Goal: Information Seeking & Learning: Check status

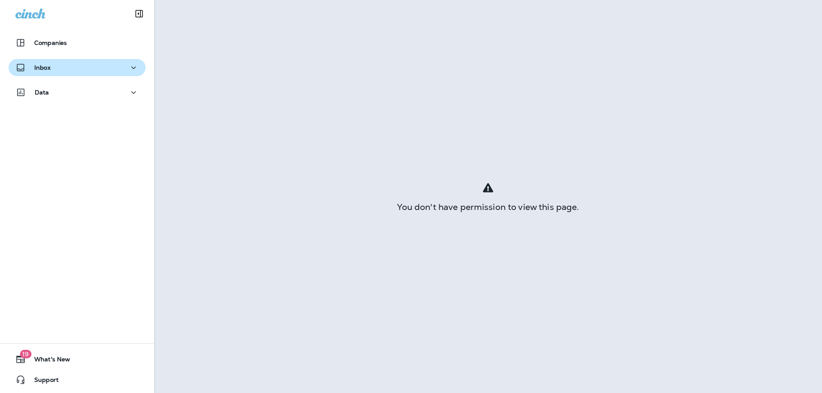
click at [77, 68] on div "Inbox" at bounding box center [76, 67] width 123 height 11
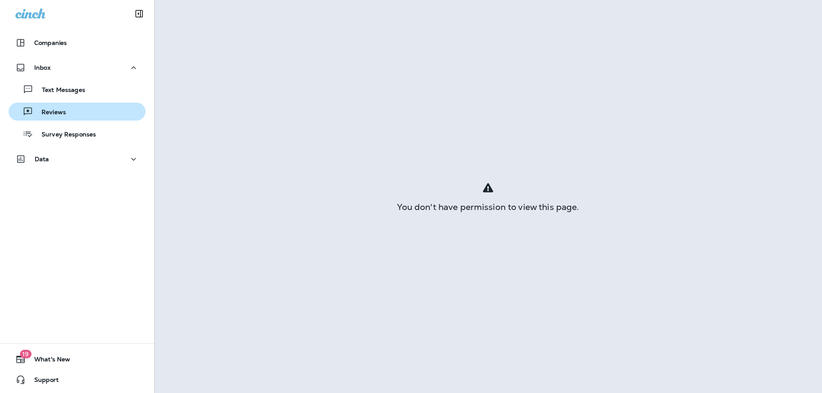
click at [60, 109] on p "Reviews" at bounding box center [49, 113] width 33 height 8
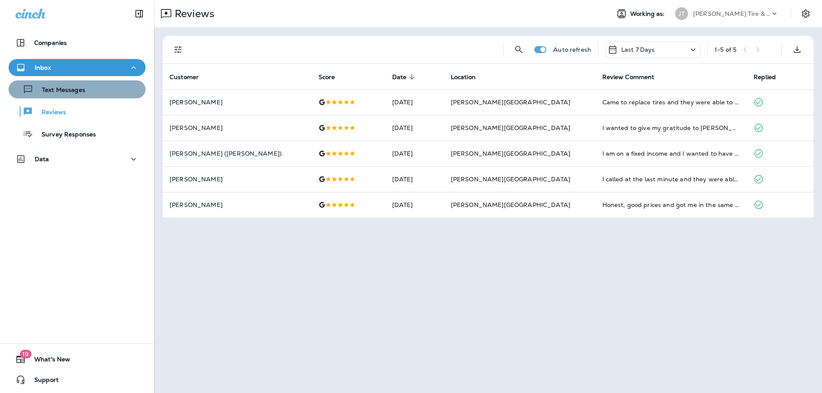
click at [71, 87] on p "Text Messages" at bounding box center [59, 90] width 52 height 8
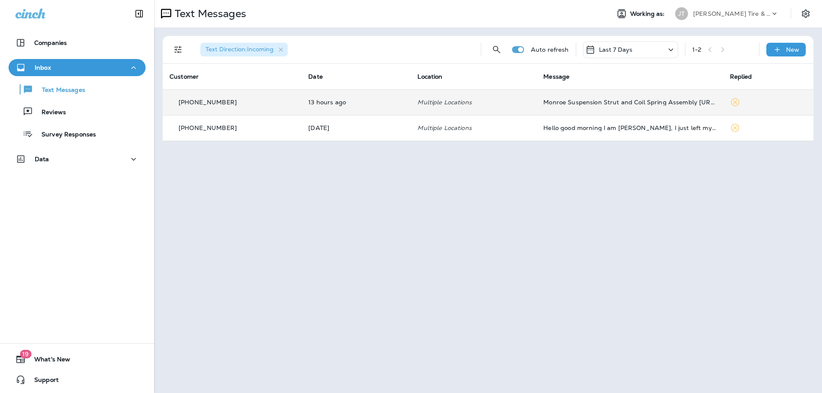
click at [518, 106] on td "Multiple Locations" at bounding box center [473, 102] width 126 height 26
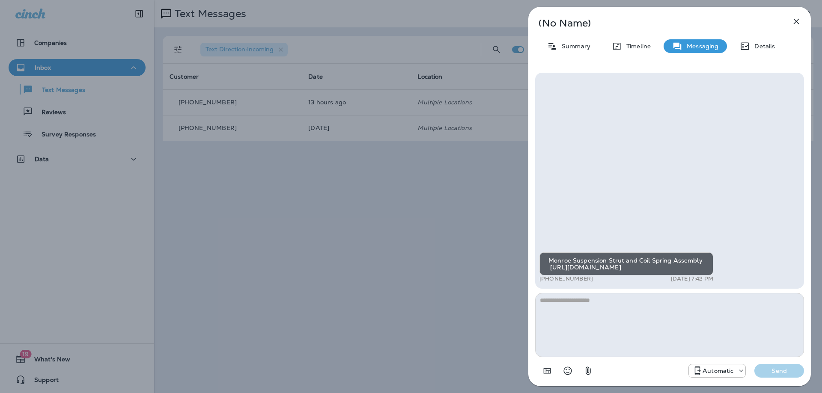
click at [454, 184] on div "(No Name) Summary Timeline Messaging Details Monroe Suspension Strut and Coil S…" at bounding box center [411, 196] width 822 height 393
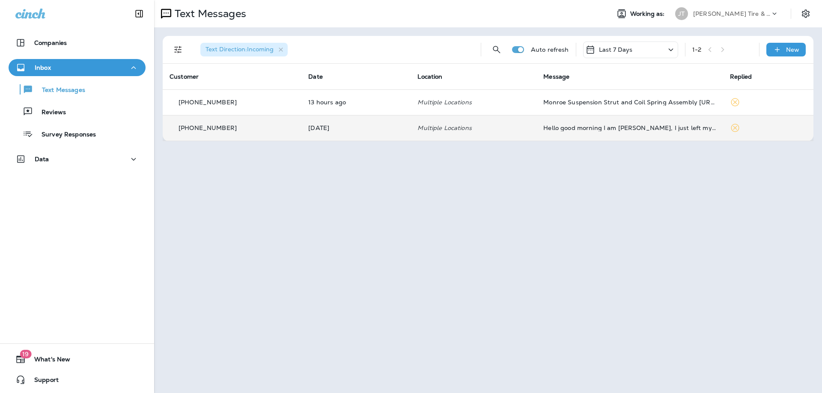
click at [387, 133] on td "[DATE]" at bounding box center [355, 128] width 109 height 26
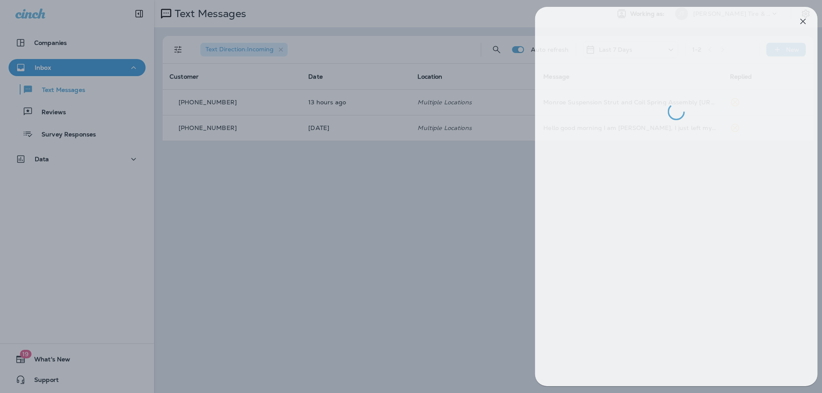
click at [440, 184] on div at bounding box center [418, 196] width 822 height 393
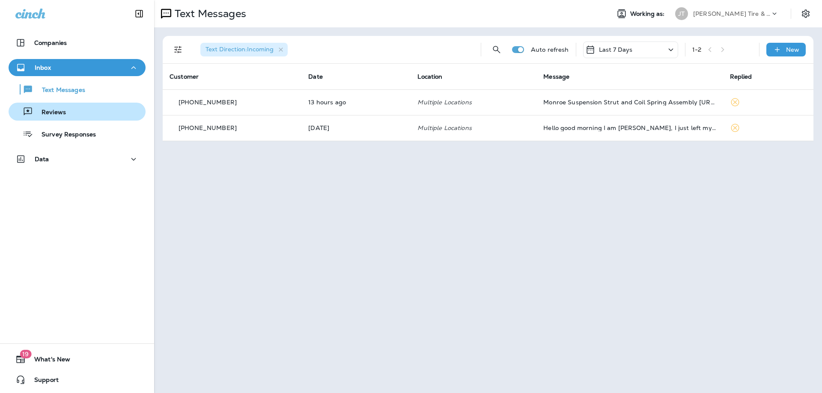
click at [56, 117] on div "Reviews" at bounding box center [39, 111] width 54 height 13
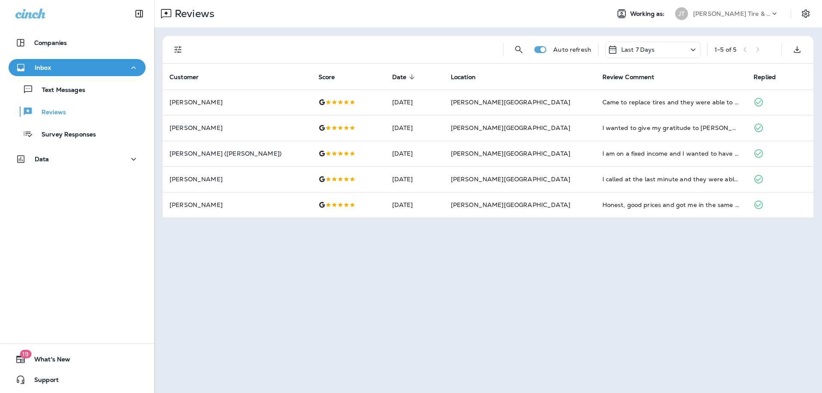
click at [691, 45] on icon at bounding box center [693, 50] width 10 height 11
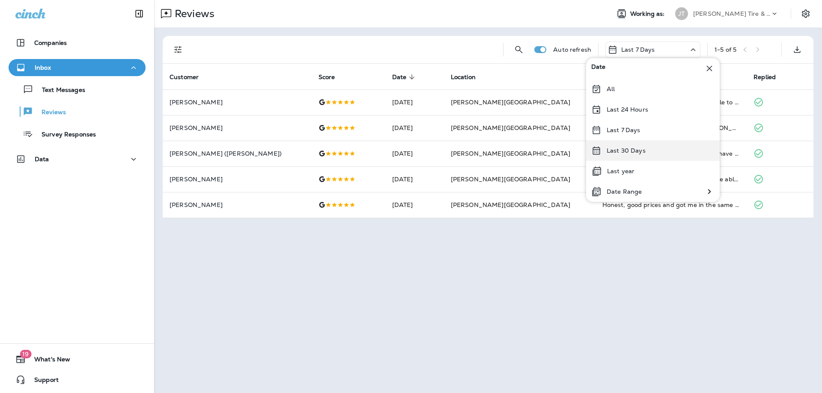
click at [638, 143] on div "Last 30 Days" at bounding box center [653, 150] width 134 height 21
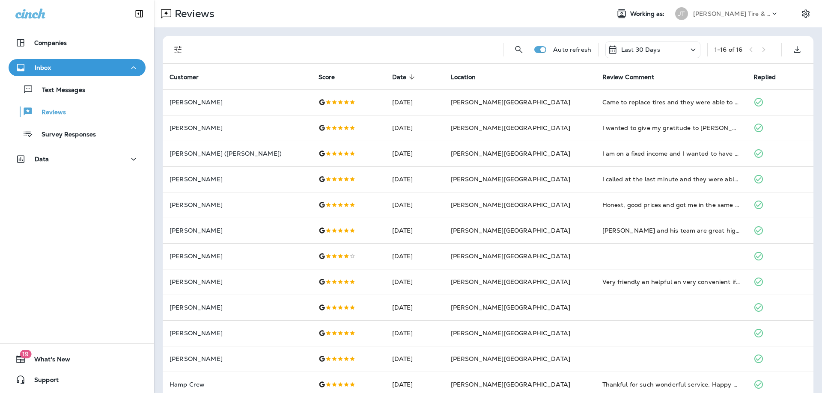
click at [639, 48] on p "Last 30 Days" at bounding box center [640, 49] width 39 height 7
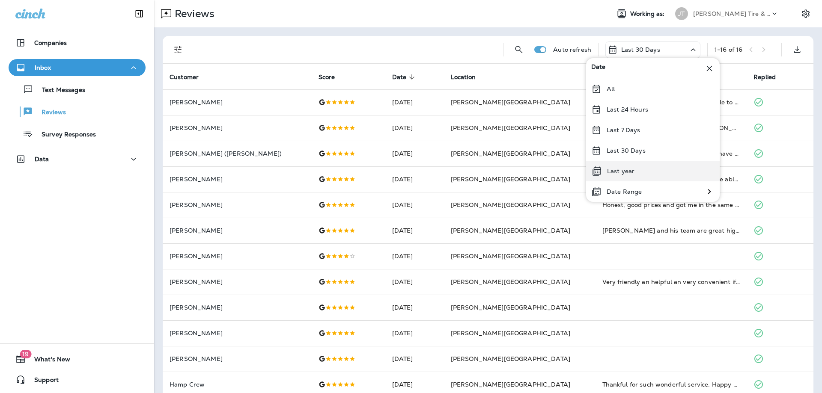
click at [628, 174] on p "Last year" at bounding box center [620, 171] width 27 height 7
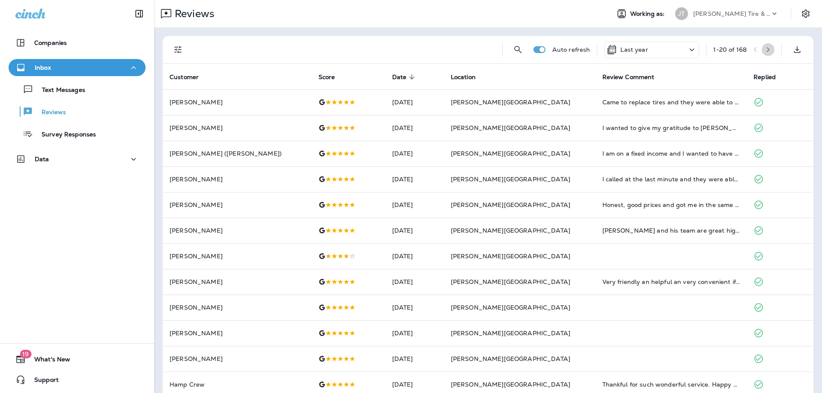
click at [768, 49] on icon "button" at bounding box center [768, 50] width 6 height 6
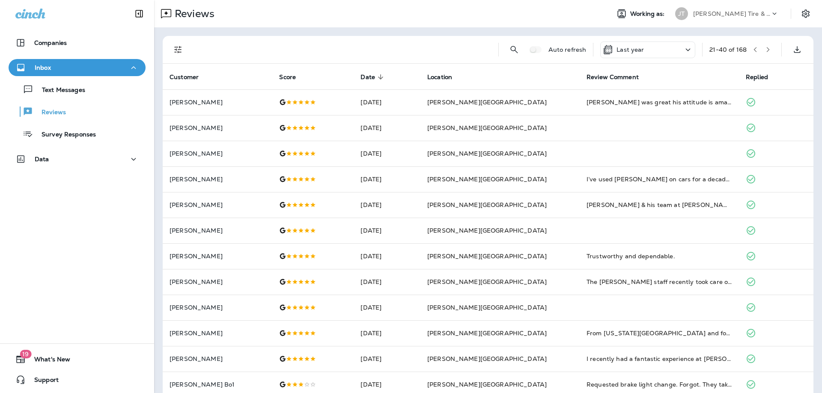
click at [642, 46] on div "Last year" at bounding box center [647, 50] width 95 height 17
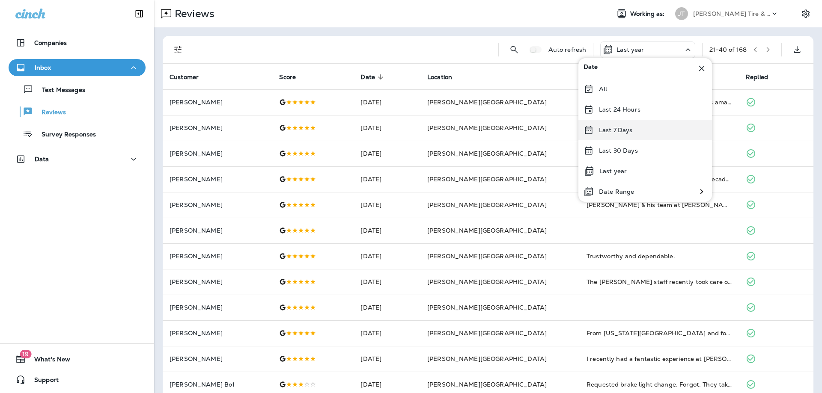
click at [611, 130] on p "Last 7 Days" at bounding box center [616, 130] width 34 height 7
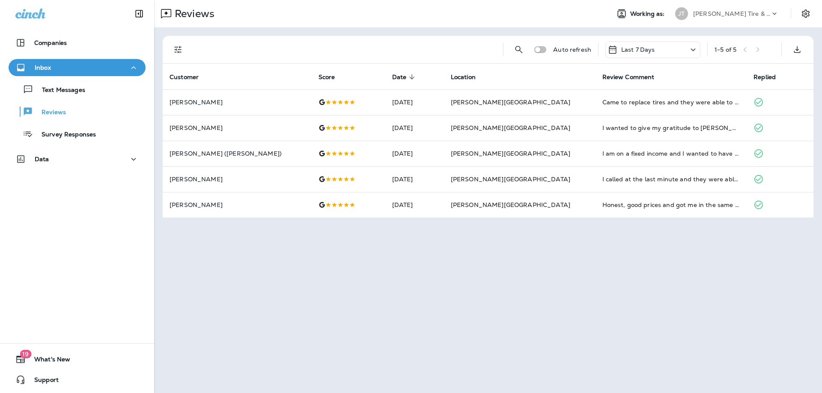
click at [761, 51] on div "1 - 5 of 5" at bounding box center [744, 49] width 60 height 13
click at [734, 51] on div "1 - 5 of 5" at bounding box center [725, 49] width 22 height 7
